Goal: Information Seeking & Learning: Learn about a topic

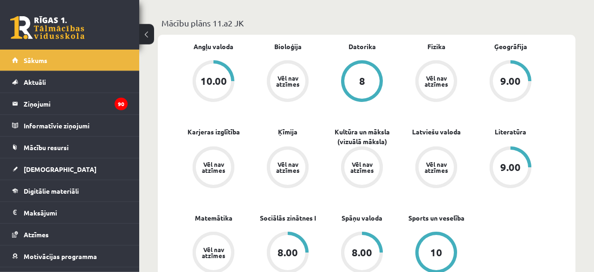
scroll to position [289, 0]
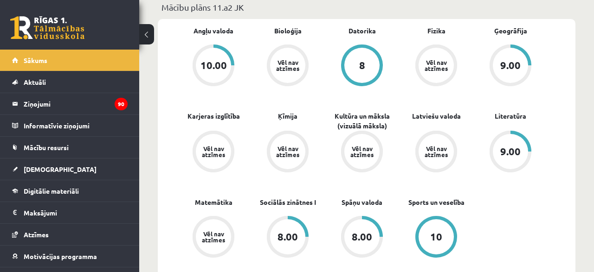
click at [284, 235] on div "8.00" at bounding box center [287, 236] width 35 height 35
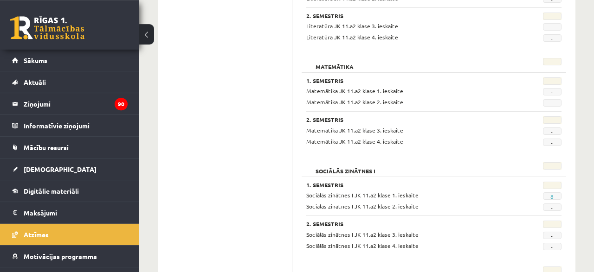
scroll to position [1037, 0]
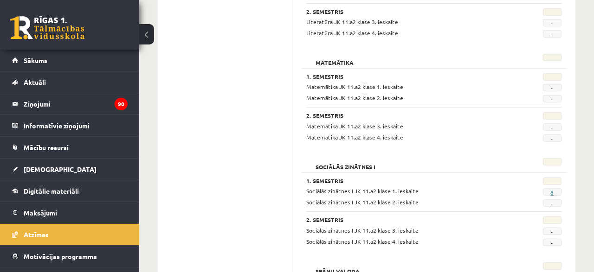
click at [552, 189] on link "8" at bounding box center [551, 192] width 3 height 7
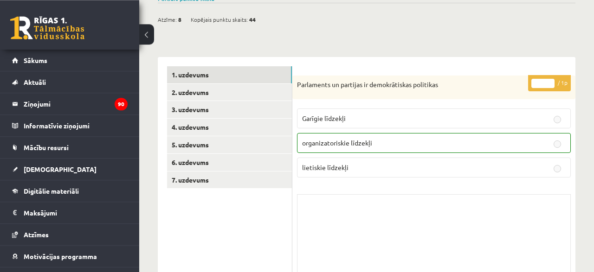
scroll to position [96, 0]
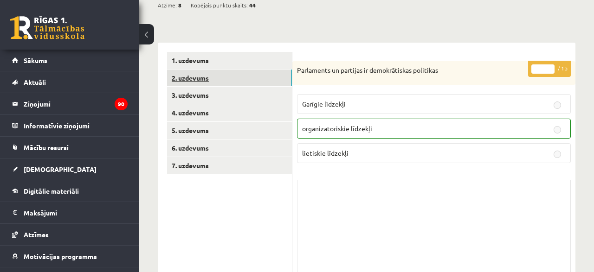
click at [207, 78] on link "2. uzdevums" at bounding box center [229, 78] width 125 height 17
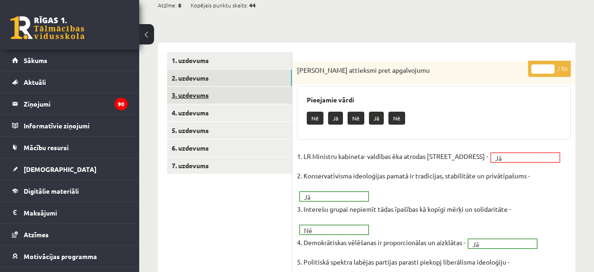
click at [198, 96] on link "3. uzdevums" at bounding box center [229, 95] width 125 height 17
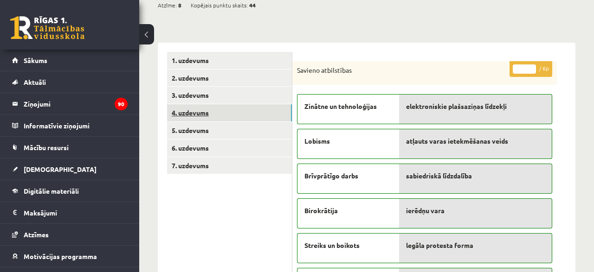
click at [201, 116] on link "4. uzdevums" at bounding box center [229, 112] width 125 height 17
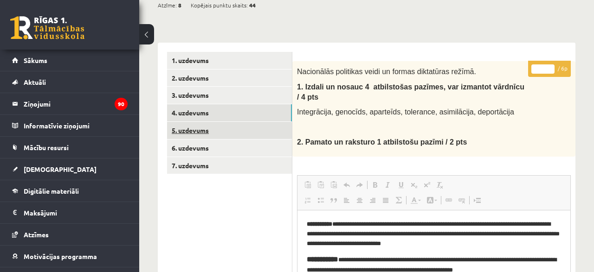
scroll to position [0, 0]
click at [201, 127] on link "5. uzdevums" at bounding box center [229, 130] width 125 height 17
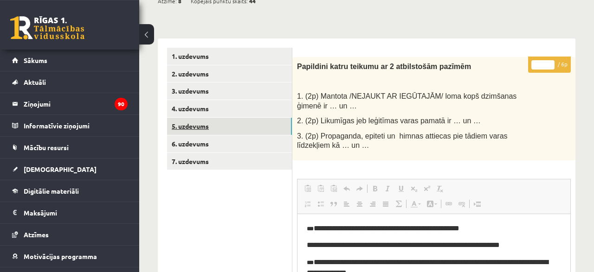
scroll to position [96, 0]
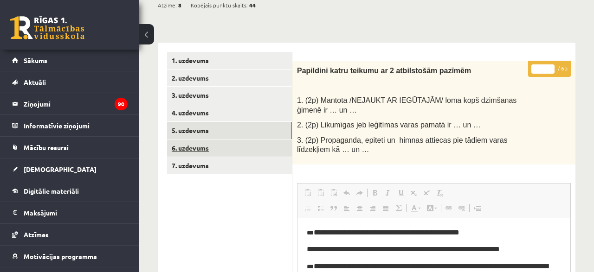
click at [193, 143] on link "6. uzdevums" at bounding box center [229, 148] width 125 height 17
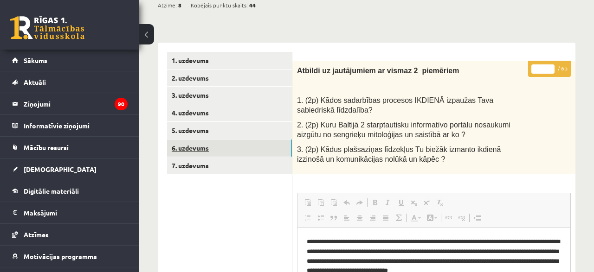
scroll to position [0, 0]
click at [194, 164] on link "7. uzdevums" at bounding box center [229, 165] width 125 height 17
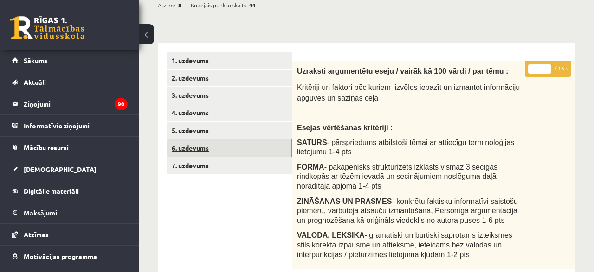
click at [193, 150] on link "6. uzdevums" at bounding box center [229, 148] width 125 height 17
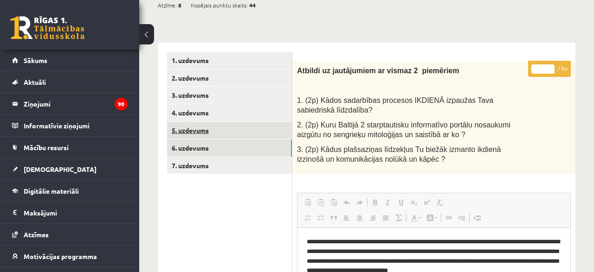
click at [203, 137] on link "5. uzdevums" at bounding box center [229, 130] width 125 height 17
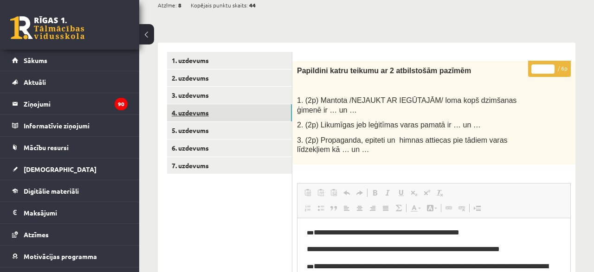
click at [200, 116] on link "4. uzdevums" at bounding box center [229, 112] width 125 height 17
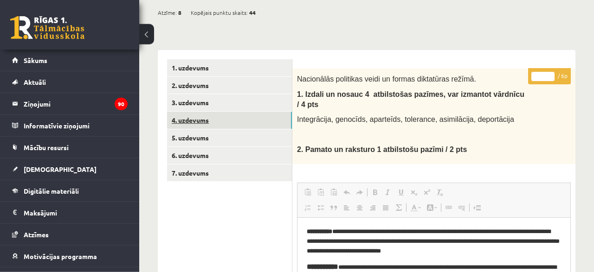
scroll to position [74, 0]
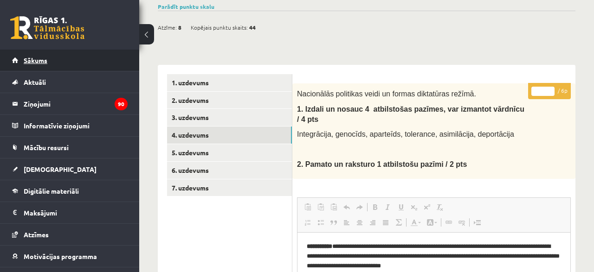
click at [76, 65] on link "Sākums" at bounding box center [70, 60] width 116 height 21
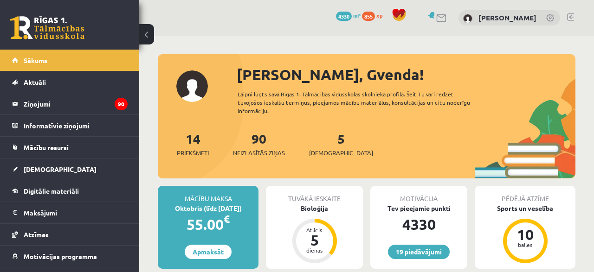
click at [322, 150] on div "14 Priekšmeti 90 Neizlasītās ziņas 5 Ieskaites" at bounding box center [367, 154] width 418 height 50
click at [320, 148] on span "[DEMOGRAPHIC_DATA]" at bounding box center [341, 152] width 64 height 9
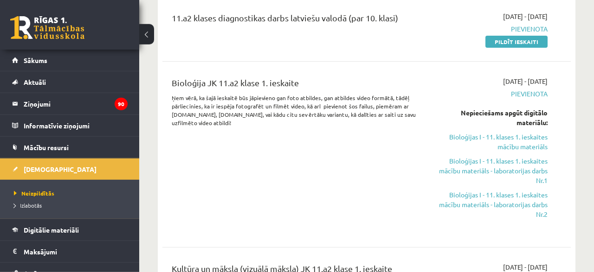
scroll to position [314, 0]
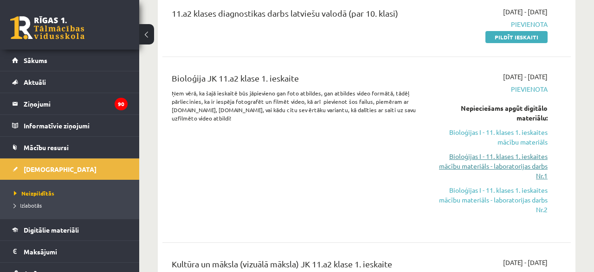
click at [483, 173] on link "Bioloģijas I - 11. klases 1. ieskaites mācību materiāls - laboratorijas darbs N…" at bounding box center [489, 166] width 116 height 29
